Goal: Communication & Community: Share content

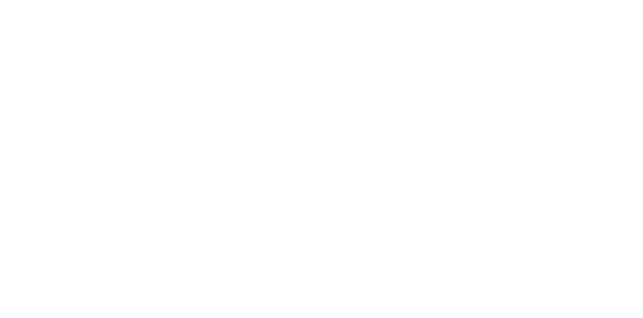
click at [105, 85] on div "Collaborate" at bounding box center [85, 87] width 40 height 9
click at [452, 296] on div at bounding box center [323, 290] width 258 height 11
click at [565, 298] on button "Send" at bounding box center [545, 290] width 40 height 15
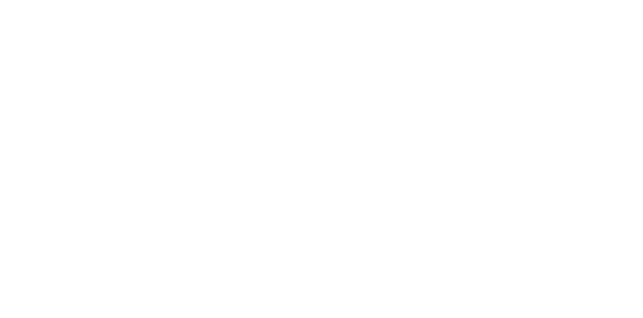
click at [537, 55] on button "Close" at bounding box center [519, 56] width 37 height 16
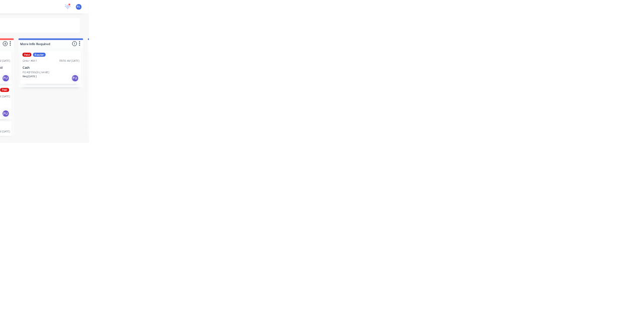
scroll to position [160, 0]
